Goal: Book appointment/travel/reservation

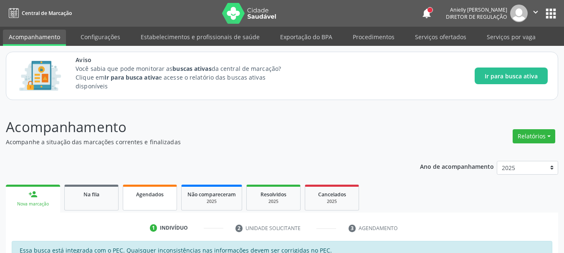
click at [159, 191] on div "Agendados" at bounding box center [150, 194] width 42 height 9
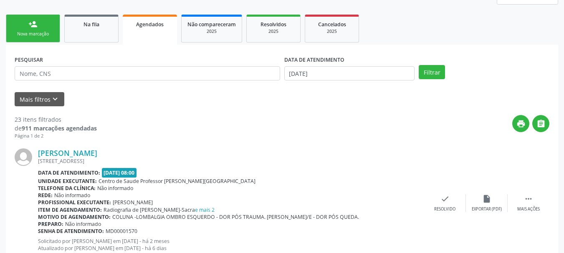
scroll to position [174, 0]
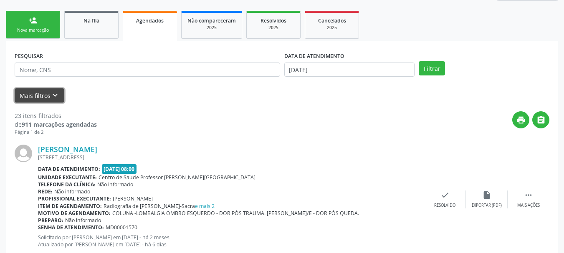
click at [39, 94] on button "Mais filtros keyboard_arrow_down" at bounding box center [40, 95] width 50 height 15
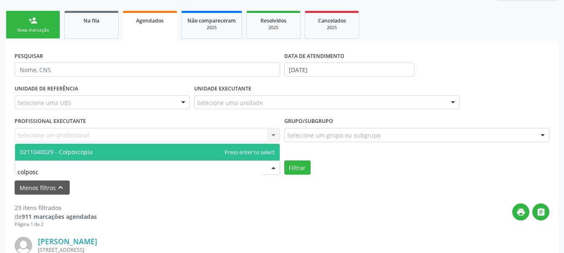
type input "colposco"
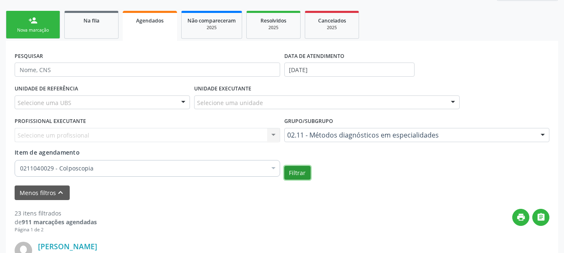
click at [290, 174] on button "Filtrar" at bounding box center [297, 173] width 26 height 14
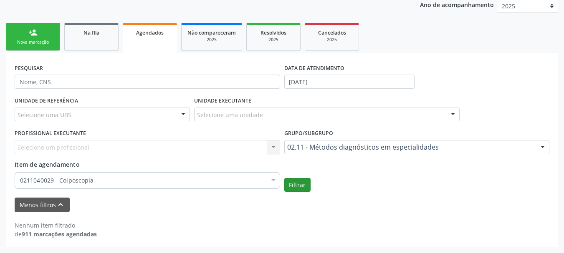
scroll to position [162, 0]
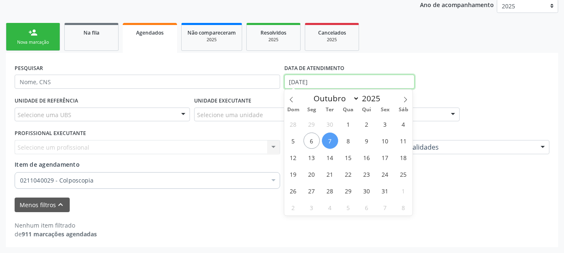
click at [328, 75] on input "07/10/2025" at bounding box center [349, 82] width 131 height 14
click at [310, 161] on span "13" at bounding box center [311, 157] width 16 height 16
type input "13/10/2025"
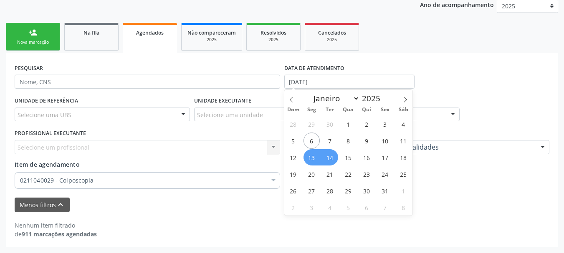
click at [333, 161] on span "14" at bounding box center [330, 157] width 16 height 16
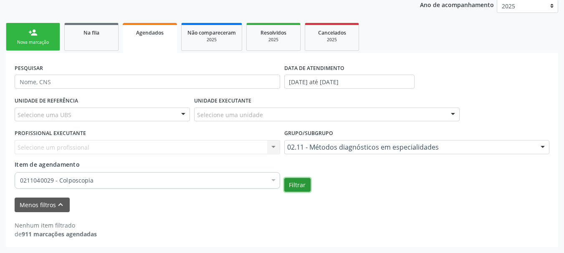
click at [300, 182] on button "Filtrar" at bounding box center [297, 185] width 26 height 14
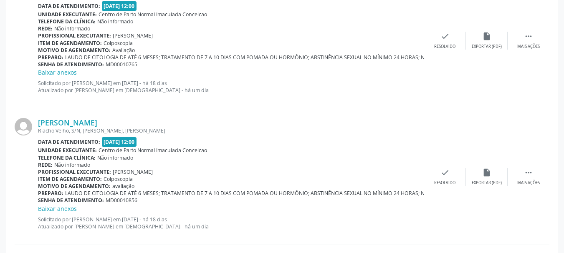
scroll to position [701, 0]
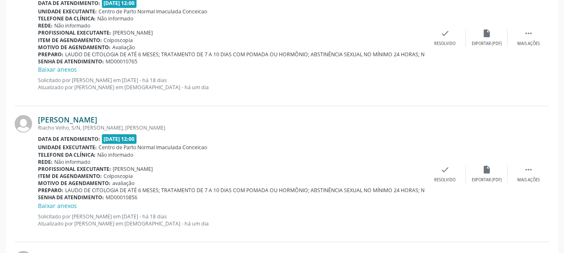
click at [85, 120] on link "Thayse Mayara dos Santos" at bounding box center [67, 119] width 59 height 9
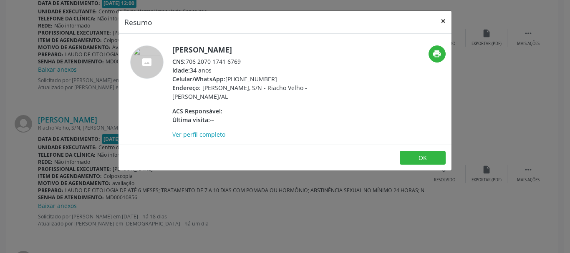
click at [445, 18] on button "×" at bounding box center [443, 21] width 17 height 20
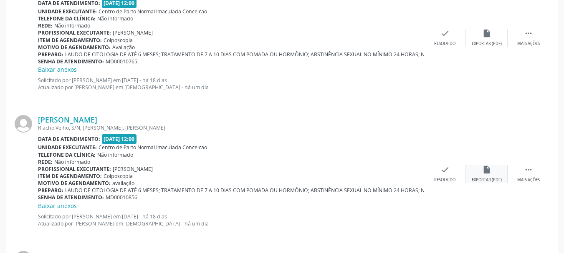
click at [495, 181] on div "Exportar (PDF)" at bounding box center [487, 180] width 30 height 6
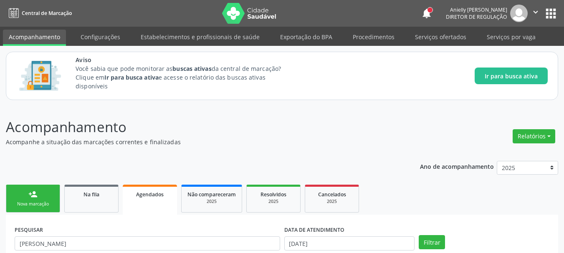
scroll to position [64, 0]
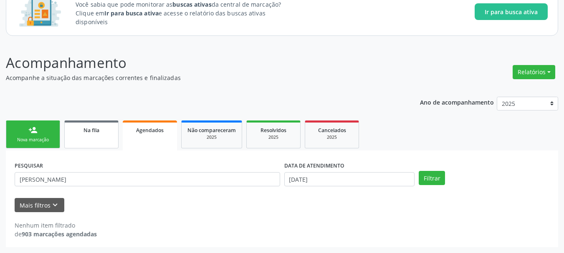
click at [107, 139] on link "Na fila" at bounding box center [91, 135] width 54 height 28
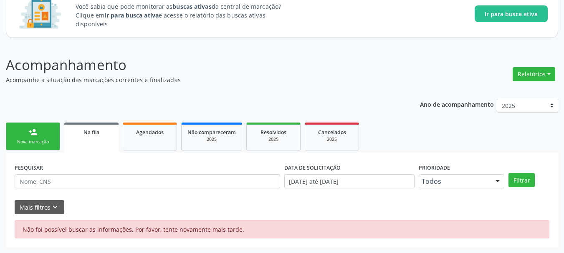
click at [107, 139] on link "Na fila" at bounding box center [91, 138] width 54 height 30
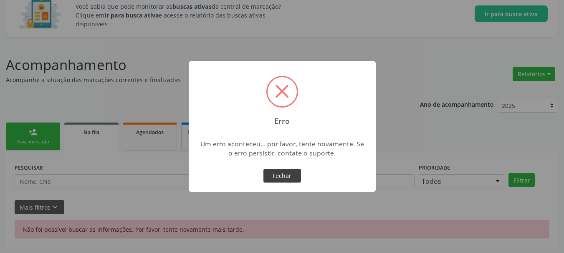
click at [290, 177] on button "Fechar" at bounding box center [282, 176] width 38 height 14
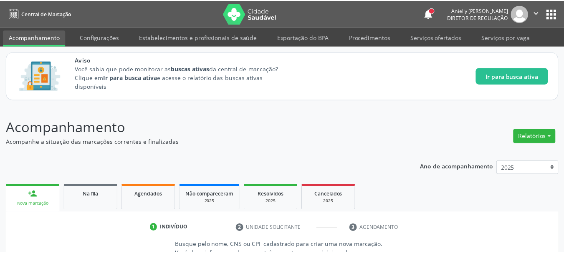
scroll to position [10, 0]
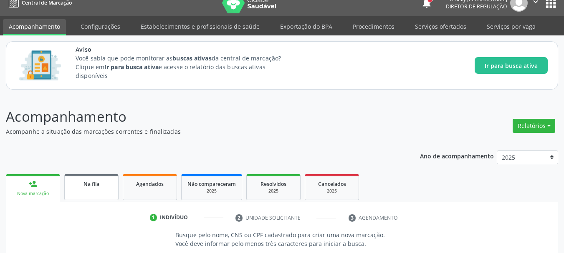
click at [109, 187] on div "Na fila" at bounding box center [92, 183] width 42 height 9
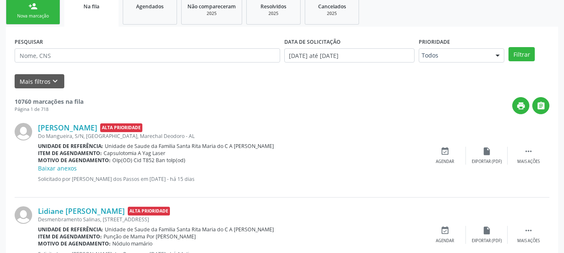
scroll to position [118, 0]
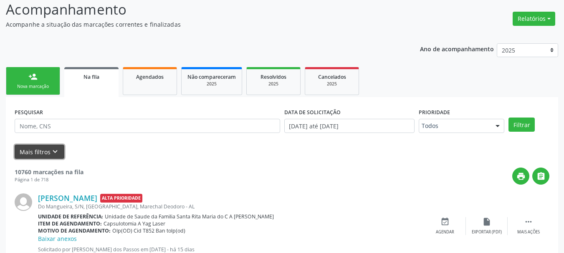
click at [30, 156] on button "Mais filtros keyboard_arrow_down" at bounding box center [40, 152] width 50 height 15
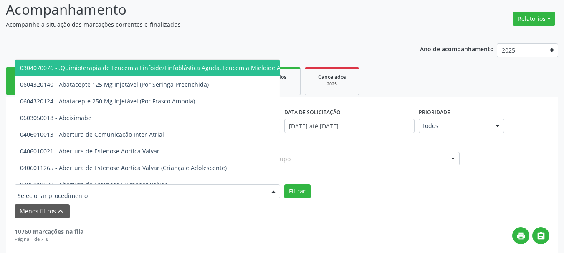
click at [164, 192] on div at bounding box center [147, 191] width 265 height 14
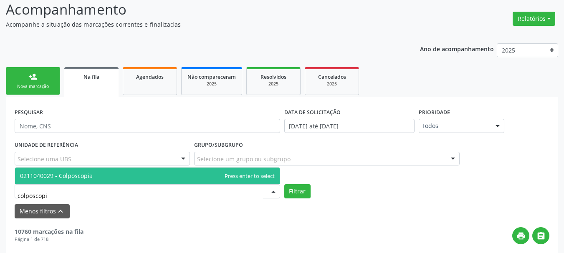
type input "colposcopia"
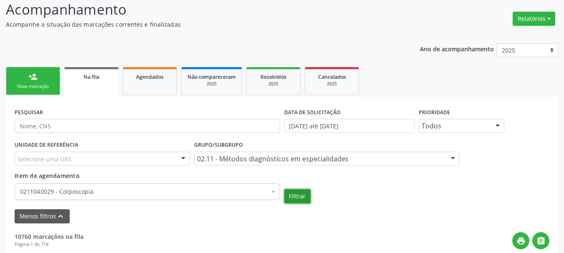
click at [295, 197] on button "Filtrar" at bounding box center [297, 196] width 26 height 14
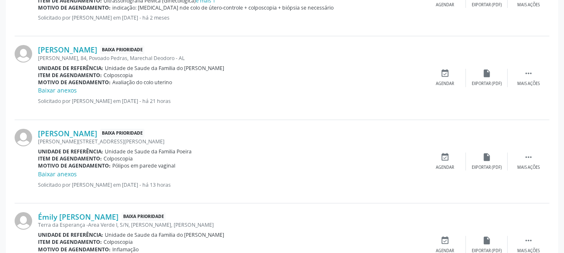
scroll to position [490, 0]
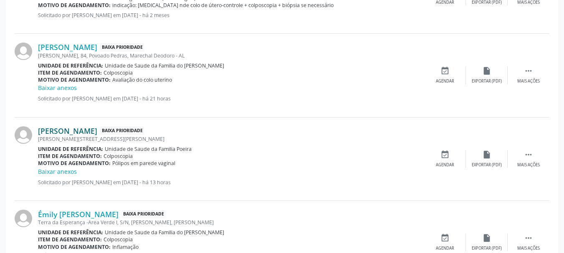
click at [97, 131] on link "[PERSON_NAME]" at bounding box center [67, 130] width 59 height 9
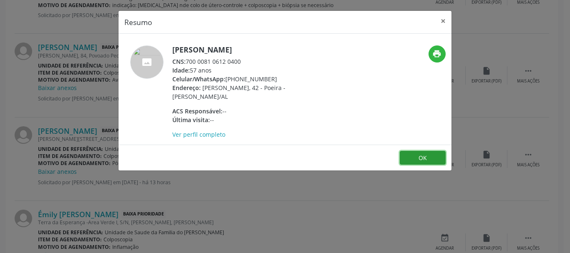
click at [412, 153] on button "OK" at bounding box center [423, 158] width 46 height 14
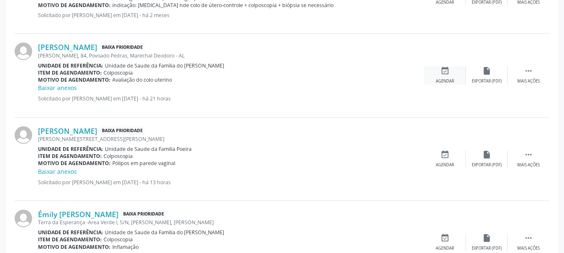
click at [443, 73] on icon "event_available" at bounding box center [444, 70] width 9 height 9
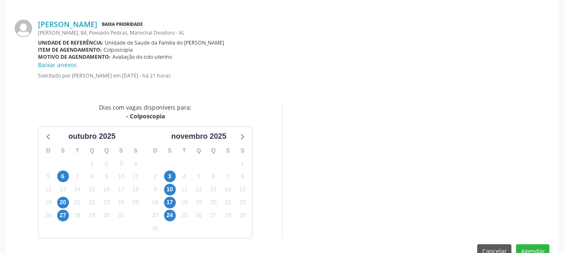
scroll to position [250, 0]
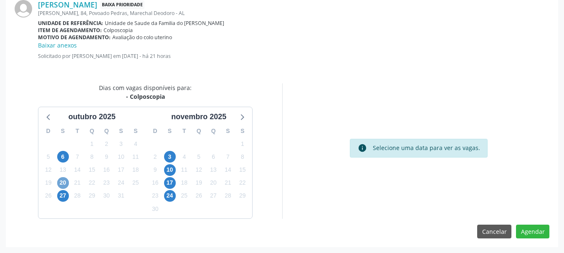
click at [66, 187] on span "20" at bounding box center [63, 183] width 12 height 12
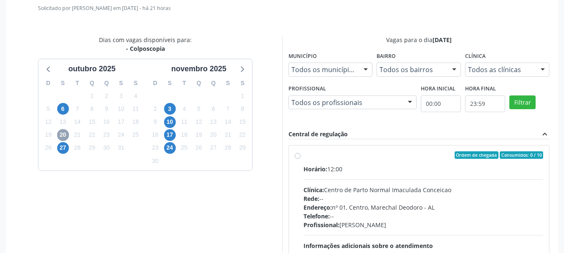
scroll to position [303, 0]
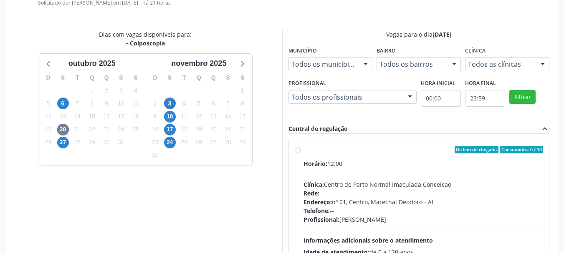
click at [543, 194] on div "Ordem de chegada Consumidos: 0 / 10 Horário: 12:00 Clínica: Centro de Parto Nor…" at bounding box center [419, 210] width 260 height 140
radio input "true"
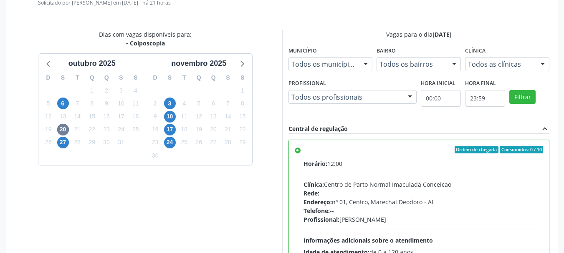
scroll to position [386, 0]
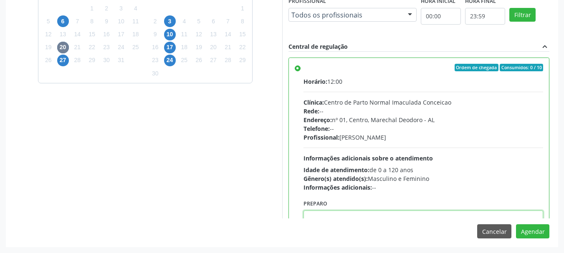
click at [447, 215] on textarea at bounding box center [423, 227] width 240 height 32
paste textarea "LAUDO DE CITOLOGIA DE ATÉ 6 MESES; TRATAMENTO DE 7 A 10 DIAS COM POMADA OU HORM…"
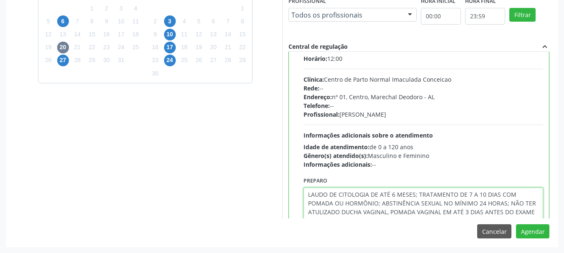
scroll to position [59, 0]
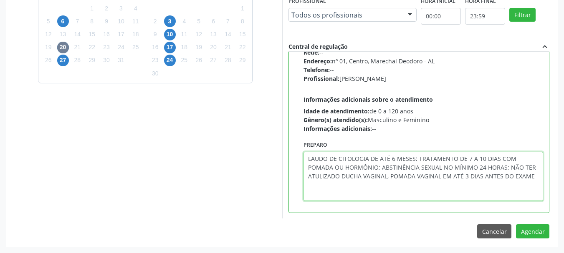
click at [309, 187] on textarea "LAUDO DE CITOLOGIA DE ATÉ 6 MESES; TRATAMENTO DE 7 A 10 DIAS COM POMADA OU HORM…" at bounding box center [423, 176] width 240 height 49
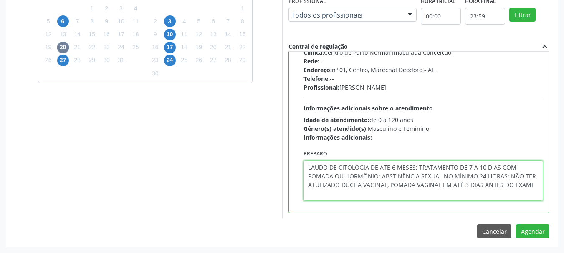
click at [325, 187] on textarea "LAUDO DE CITOLOGIA DE ATÉ 6 MESES; TRATAMENTO DE 7 A 10 DIAS COM POMADA OU HORM…" at bounding box center [423, 181] width 240 height 40
click at [336, 184] on textarea "LAUDO DE CITOLOGIA DE ATÉ 6 MESES; TRATAMENTO DE 7 A 10 DIAS COM POMADA OU HORM…" at bounding box center [423, 181] width 240 height 40
click at [356, 195] on textarea "LAUDO DE CITOLOGIA DE ATÉ 6 MESES; TRATAMENTO DE 7 A 10 DIAS COM POMADA OU HORM…" at bounding box center [423, 181] width 240 height 40
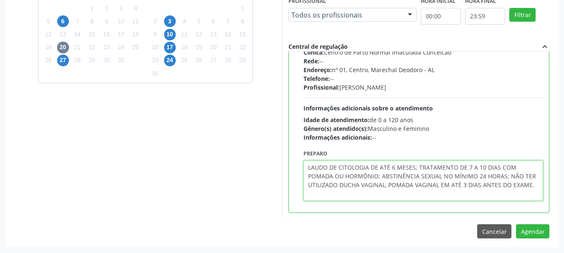
scroll to position [0, 0]
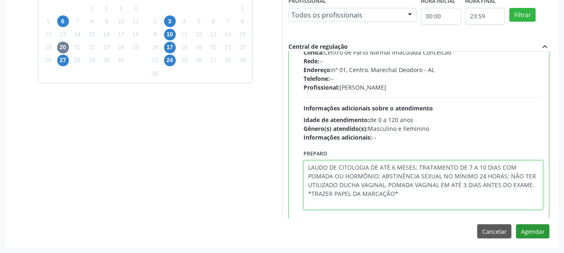
type textarea "LAUDO DE CITOLOGIA DE ATÉ 6 MESES; TRATAMENTO DE 7 A 10 DIAS COM POMADA OU HORM…"
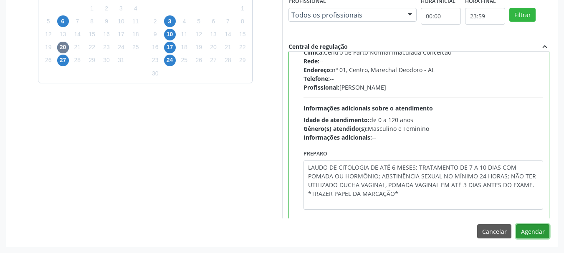
click at [531, 236] on button "Agendar" at bounding box center [532, 232] width 33 height 14
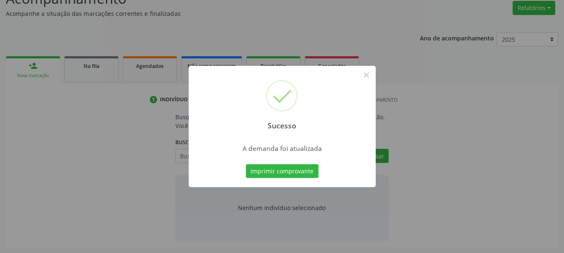
scroll to position [129, 0]
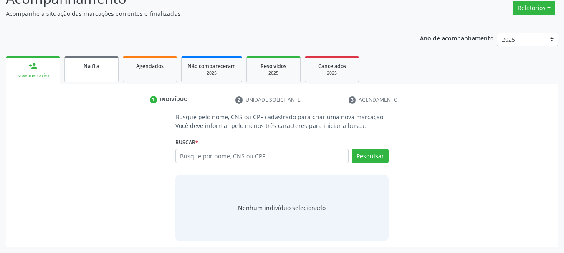
click at [93, 72] on link "Na fila" at bounding box center [91, 69] width 54 height 26
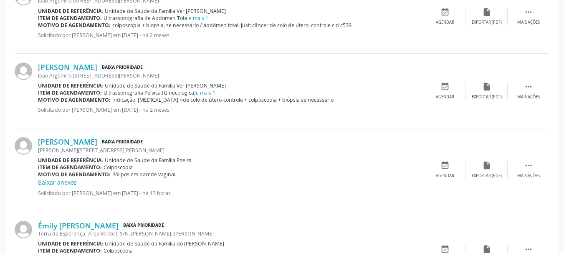
scroll to position [344, 0]
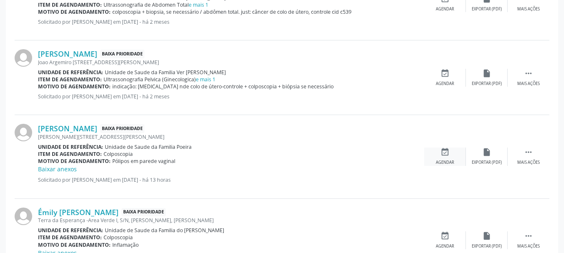
click at [447, 162] on div "Agendar" at bounding box center [445, 163] width 18 height 6
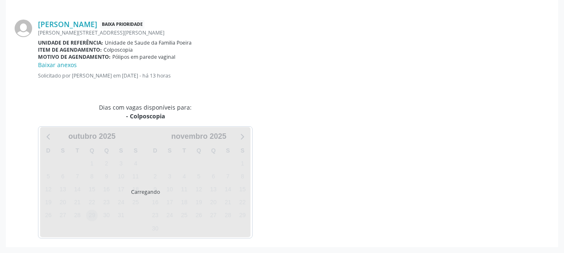
scroll to position [250, 0]
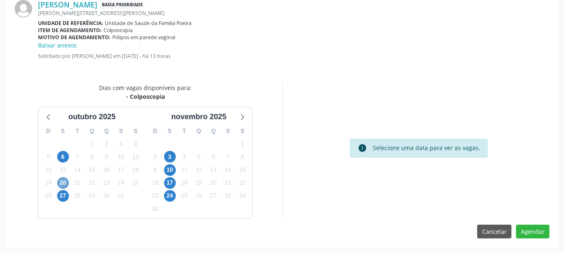
click at [62, 180] on span "20" at bounding box center [63, 183] width 12 height 12
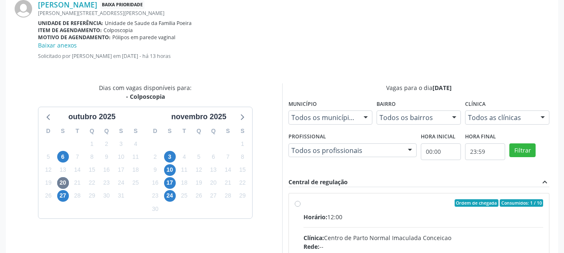
radio input "true"
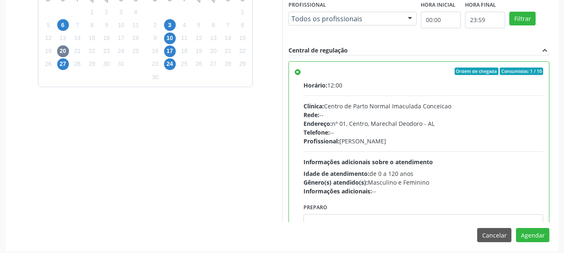
scroll to position [386, 0]
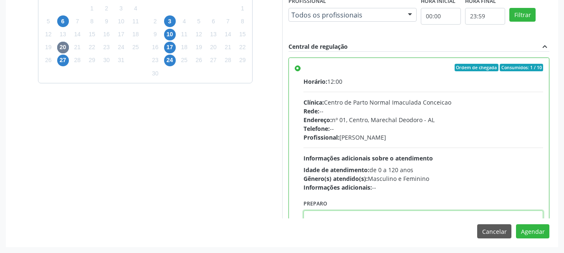
click at [436, 215] on textarea at bounding box center [423, 227] width 240 height 32
paste textarea "LAUDO DE CITOLOGIA DE ATÉ 6 MESES; TRATAMENTO DE 7 A 10 DIAS COM POMADA OU HORM…"
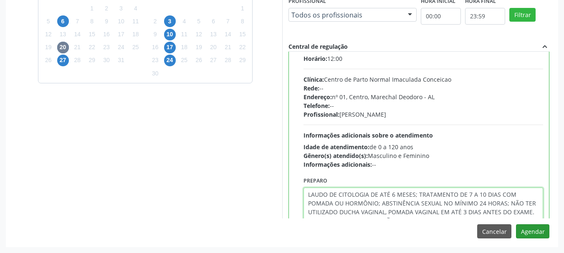
type textarea "LAUDO DE CITOLOGIA DE ATÉ 6 MESES; TRATAMENTO DE 7 A 10 DIAS COM POMADA OU HORM…"
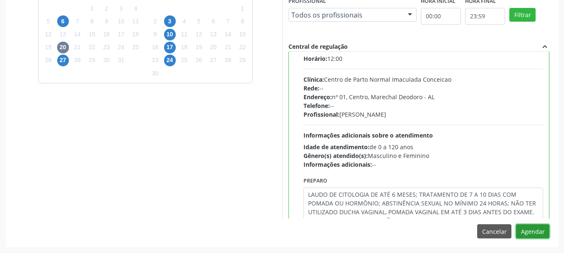
click at [517, 230] on button "Agendar" at bounding box center [532, 232] width 33 height 14
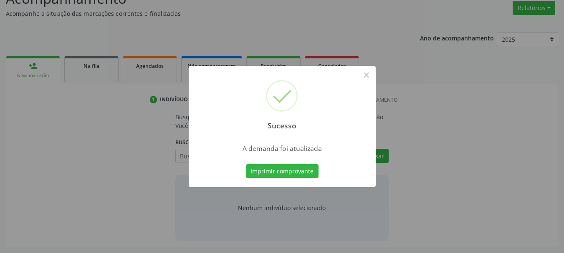
scroll to position [129, 0]
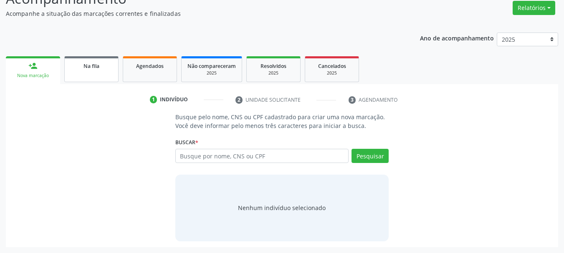
click at [79, 70] on link "Na fila" at bounding box center [91, 69] width 54 height 26
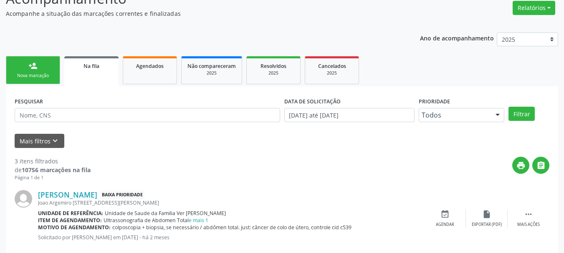
drag, startPoint x: 570, startPoint y: 179, endPoint x: 403, endPoint y: 237, distance: 176.7
click at [403, 237] on p "Solicitado por [PERSON_NAME] em [DATE] - há 2 meses" at bounding box center [231, 237] width 386 height 7
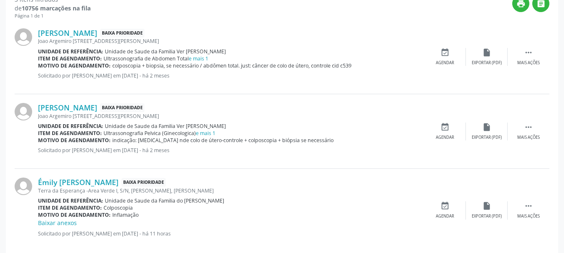
scroll to position [304, 0]
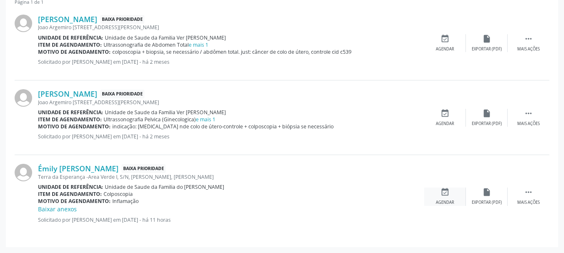
click at [443, 194] on icon "event_available" at bounding box center [444, 192] width 9 height 9
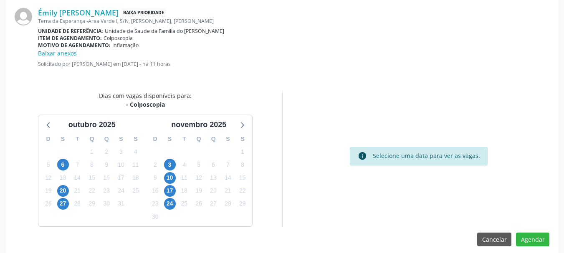
scroll to position [249, 0]
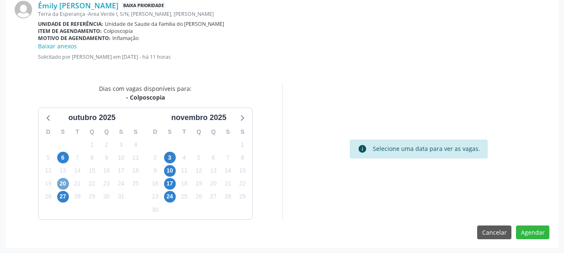
click at [60, 184] on span "20" at bounding box center [63, 184] width 12 height 12
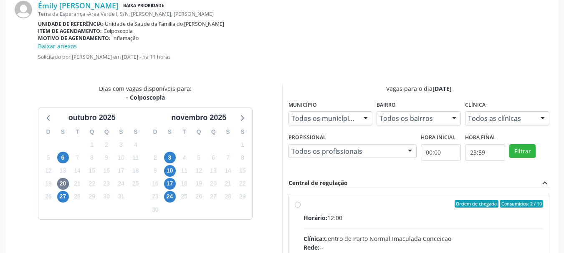
click at [300, 208] on input "Ordem de chegada Consumidos: 2 / 10 Horário: 12:00 Clínica: Centro de Parto Nor…" at bounding box center [298, 204] width 6 height 8
radio input "true"
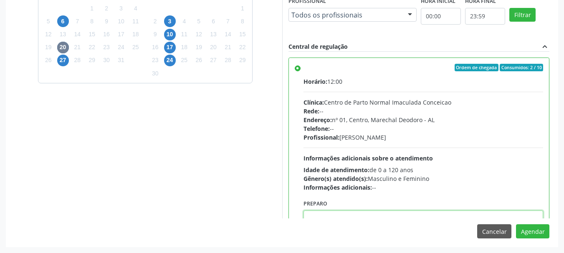
click at [459, 217] on textarea at bounding box center [423, 227] width 240 height 32
paste textarea "LAUDO DE CITOLOGIA DE ATÉ 6 MESES; TRATAMENTO DE 7 A 10 DIAS COM POMADA OU HORM…"
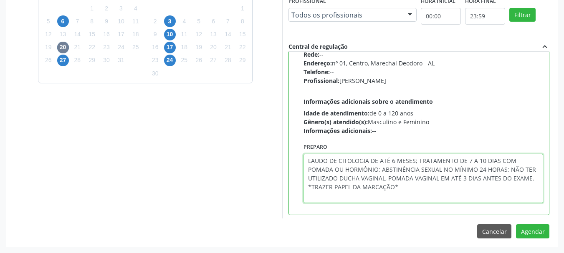
scroll to position [59, 0]
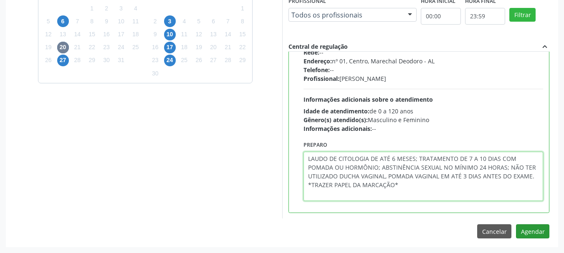
type textarea "LAUDO DE CITOLOGIA DE ATÉ 6 MESES; TRATAMENTO DE 7 A 10 DIAS COM POMADA OU HORM…"
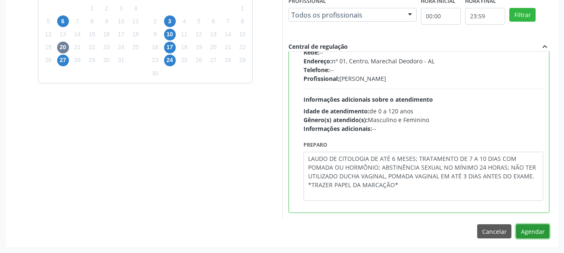
click at [541, 232] on button "Agendar" at bounding box center [532, 232] width 33 height 14
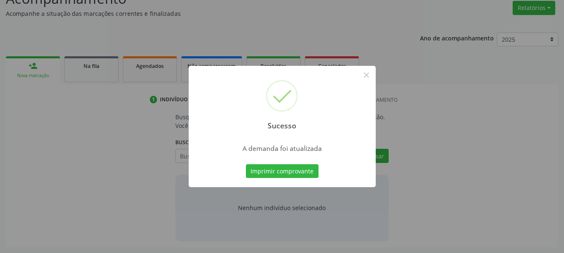
scroll to position [129, 0]
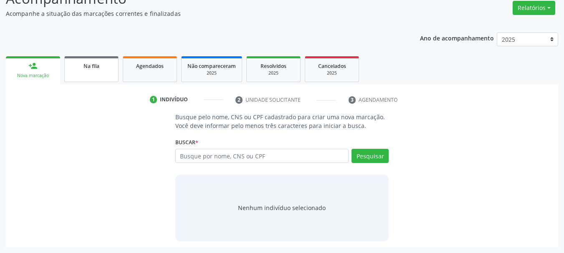
click at [112, 74] on link "Na fila" at bounding box center [91, 69] width 54 height 26
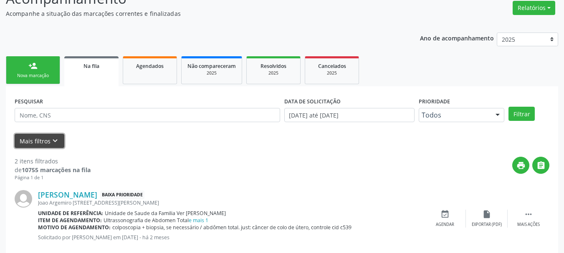
click at [51, 139] on icon "keyboard_arrow_down" at bounding box center [54, 140] width 9 height 9
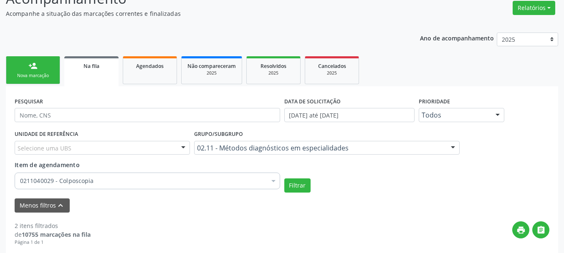
click at [247, 155] on div "Grupo/Subgrupo 02.11 - Métodos diagnósticos em especialidades Todos os grupos e…" at bounding box center [327, 144] width 270 height 33
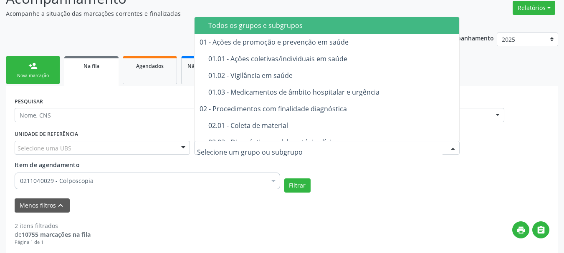
click at [265, 30] on span "Todos os grupos e subgrupos" at bounding box center [344, 25] width 301 height 17
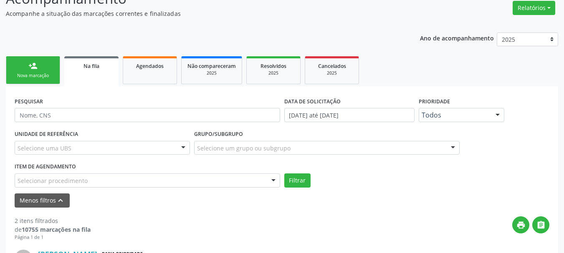
click at [189, 184] on div "Selecionar procedimento" at bounding box center [147, 181] width 265 height 14
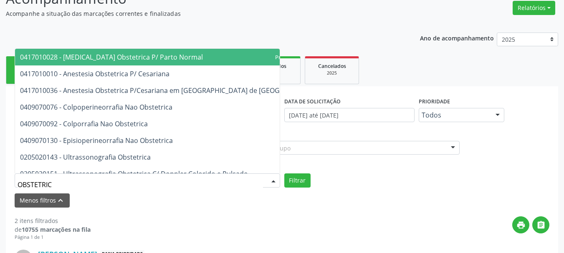
type input "OBSTETRICA"
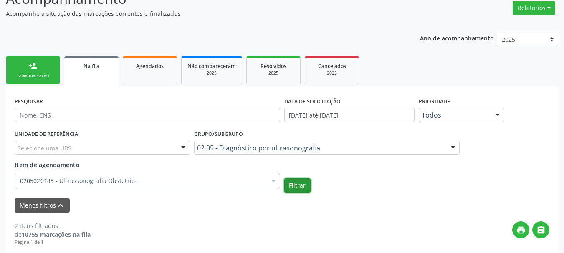
click at [293, 187] on button "Filtrar" at bounding box center [297, 186] width 26 height 14
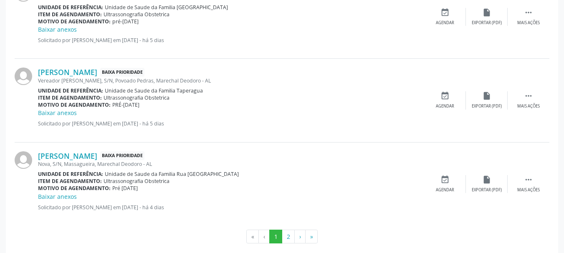
scroll to position [1404, 0]
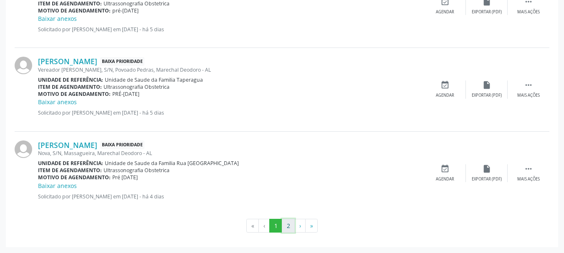
click at [285, 227] on button "2" at bounding box center [288, 226] width 13 height 14
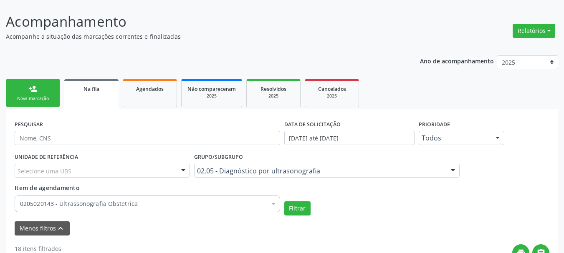
scroll to position [87, 0]
